Goal: Transaction & Acquisition: Purchase product/service

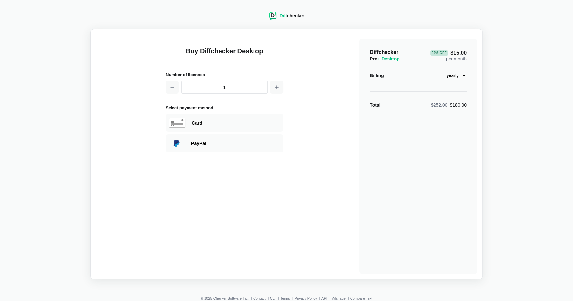
click at [464, 74] on select "monthly yearly" at bounding box center [453, 75] width 28 height 11
click at [439, 70] on select "monthly yearly" at bounding box center [453, 75] width 28 height 11
click at [384, 105] on div "Total $252.00 $180.00" at bounding box center [418, 105] width 97 height 7
click at [438, 105] on span "$252.00" at bounding box center [439, 104] width 17 height 5
click at [454, 106] on div "$252.00 $180.00" at bounding box center [449, 105] width 36 height 7
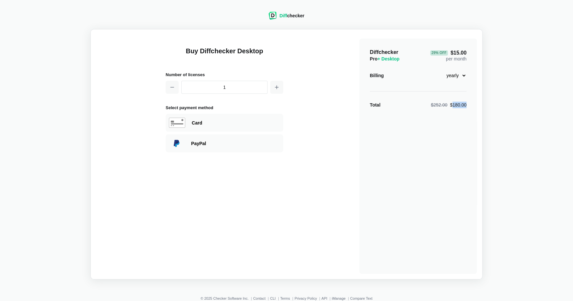
click at [454, 106] on div "$252.00 $180.00" at bounding box center [449, 105] width 36 height 7
drag, startPoint x: 454, startPoint y: 106, endPoint x: 450, endPoint y: 114, distance: 9.4
click at [450, 114] on div "Diffchecker Pro + Desktop 29 % Off $15.00 per month Billing monthly yearly Tota…" at bounding box center [419, 156] width 118 height 235
drag, startPoint x: 182, startPoint y: 39, endPoint x: 219, endPoint y: 35, distance: 37.5
click at [219, 35] on div "Buy Diffchecker Desktop Number of licenses 1 Select payment method Visa MasterC…" at bounding box center [286, 154] width 381 height 239
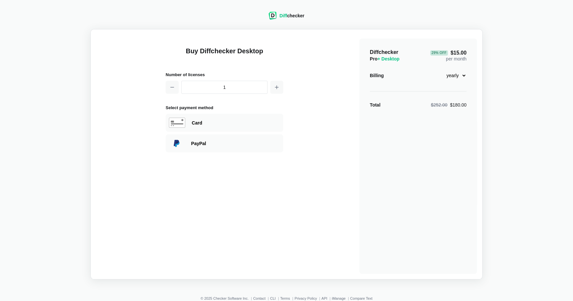
click at [238, 51] on h1 "Buy Diffchecker Desktop" at bounding box center [225, 54] width 118 height 17
click at [203, 51] on h1 "Buy Diffchecker Desktop" at bounding box center [225, 54] width 118 height 17
click at [204, 51] on h1 "Buy Diffchecker Desktop" at bounding box center [225, 54] width 118 height 17
click at [201, 51] on h1 "Buy Diffchecker Desktop" at bounding box center [225, 54] width 118 height 17
drag, startPoint x: 201, startPoint y: 51, endPoint x: 234, endPoint y: 51, distance: 32.7
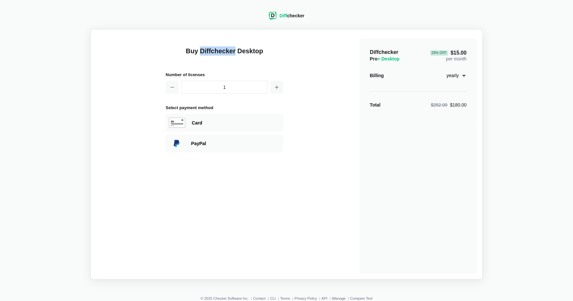
click at [234, 51] on h1 "Buy Diffchecker Desktop" at bounding box center [225, 54] width 118 height 17
drag, startPoint x: 234, startPoint y: 51, endPoint x: 227, endPoint y: 52, distance: 6.6
copy h1 "Diffchecker"
click at [464, 74] on select "monthly yearly" at bounding box center [453, 75] width 28 height 11
click at [439, 70] on select "monthly yearly" at bounding box center [453, 75] width 28 height 11
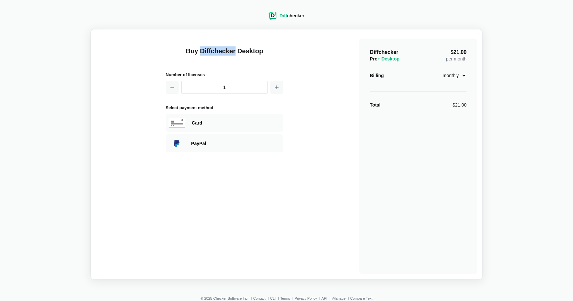
click at [455, 76] on select "monthly yearly" at bounding box center [453, 75] width 28 height 11
select select "desktop-yearly-180"
click at [439, 70] on select "monthly yearly" at bounding box center [453, 75] width 28 height 11
click at [234, 53] on h1 "Buy Diffchecker Desktop" at bounding box center [225, 54] width 118 height 17
